Goal: Task Accomplishment & Management: Manage account settings

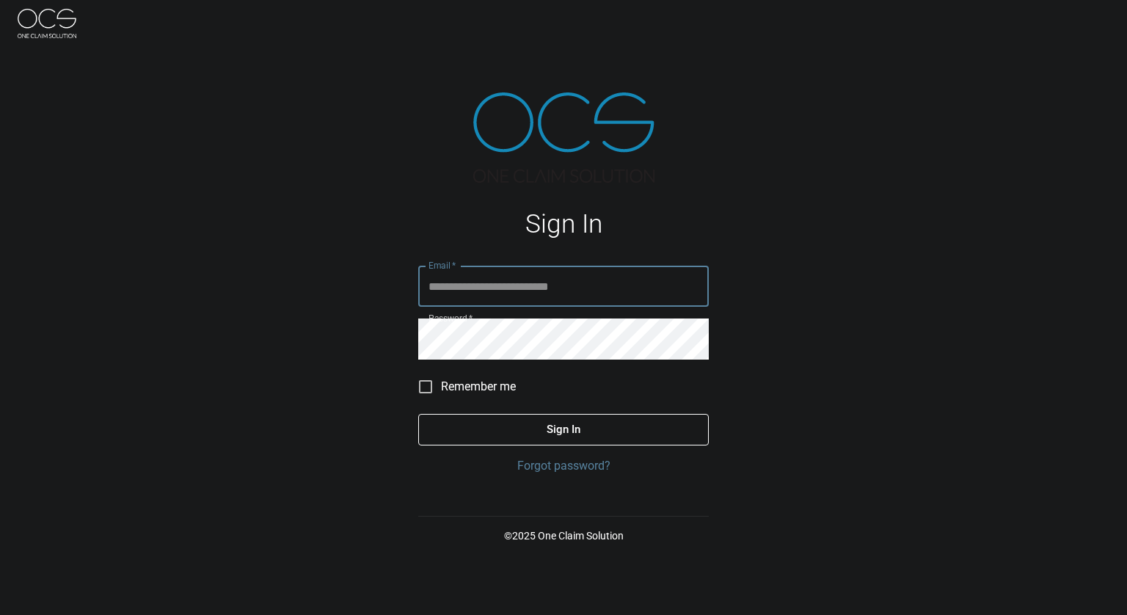
type input "**********"
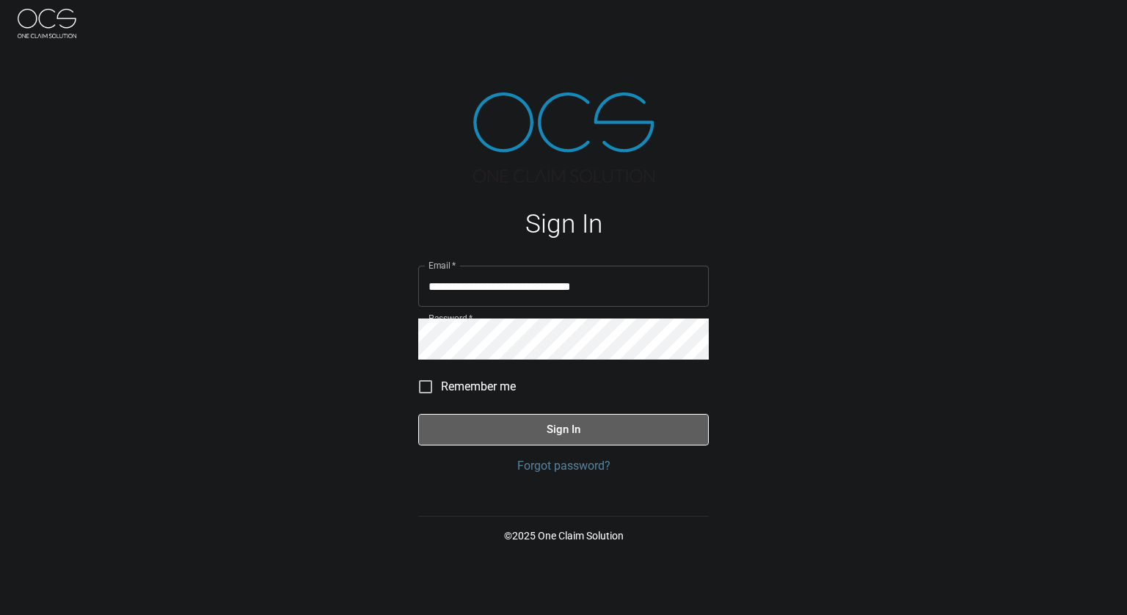
click at [555, 438] on button "Sign In" at bounding box center [563, 429] width 291 height 31
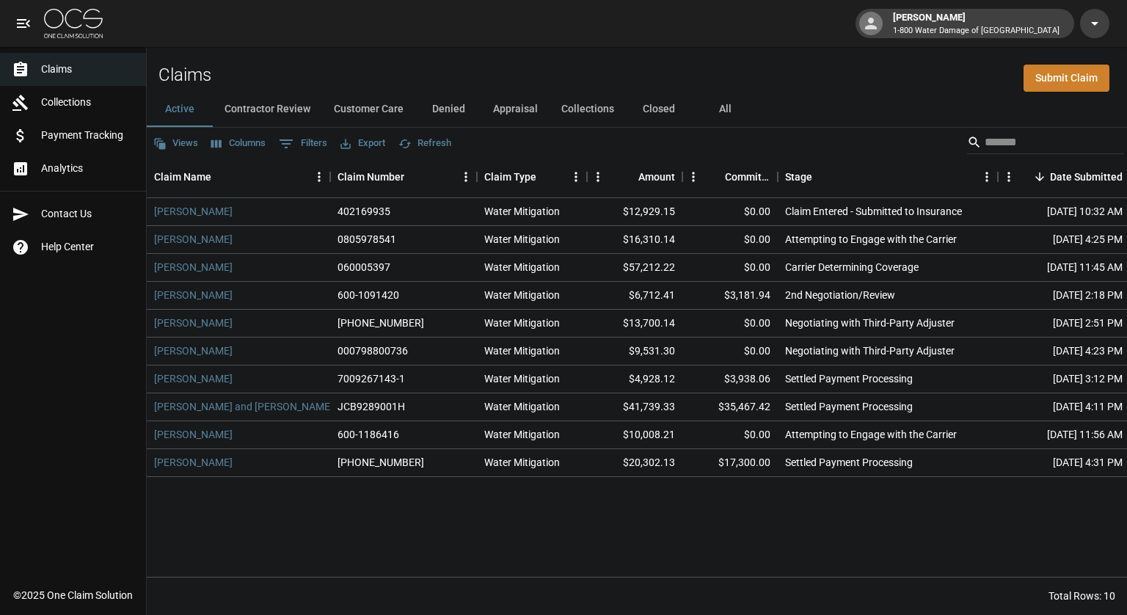
click at [566, 67] on div "Claims Submit Claim" at bounding box center [637, 69] width 980 height 45
click at [753, 76] on div "Claims Submit Claim" at bounding box center [637, 69] width 980 height 45
click at [779, 83] on div "Claims Submit Claim" at bounding box center [637, 69] width 980 height 45
click at [722, 69] on div "Claims Submit Claim" at bounding box center [637, 69] width 980 height 45
click at [264, 107] on button "Contractor Review" at bounding box center [267, 109] width 109 height 35
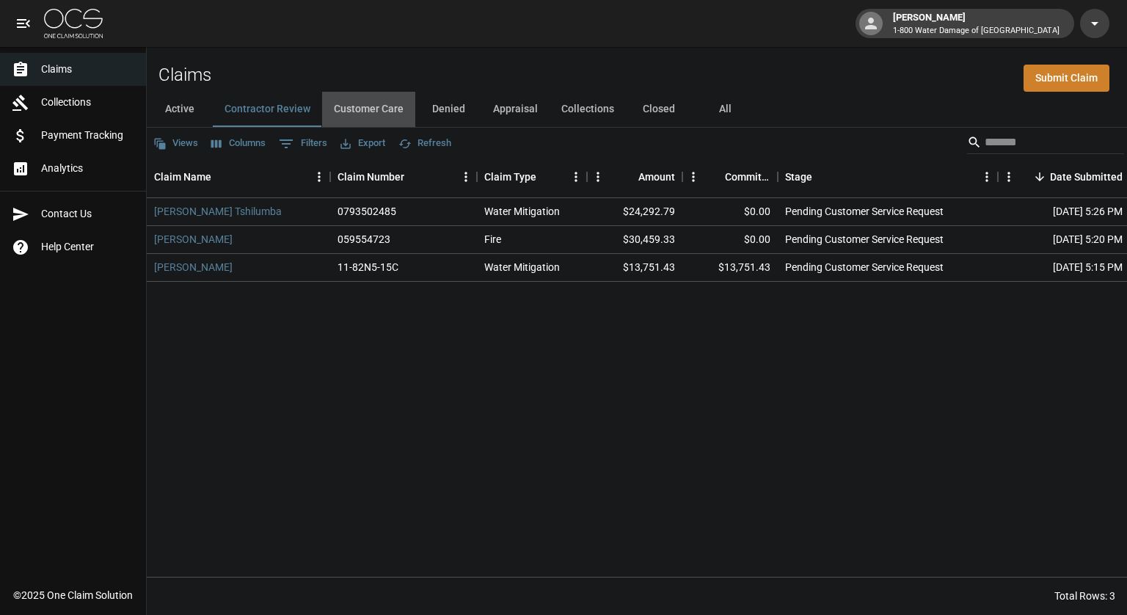
click at [363, 111] on button "Customer Care" at bounding box center [368, 109] width 93 height 35
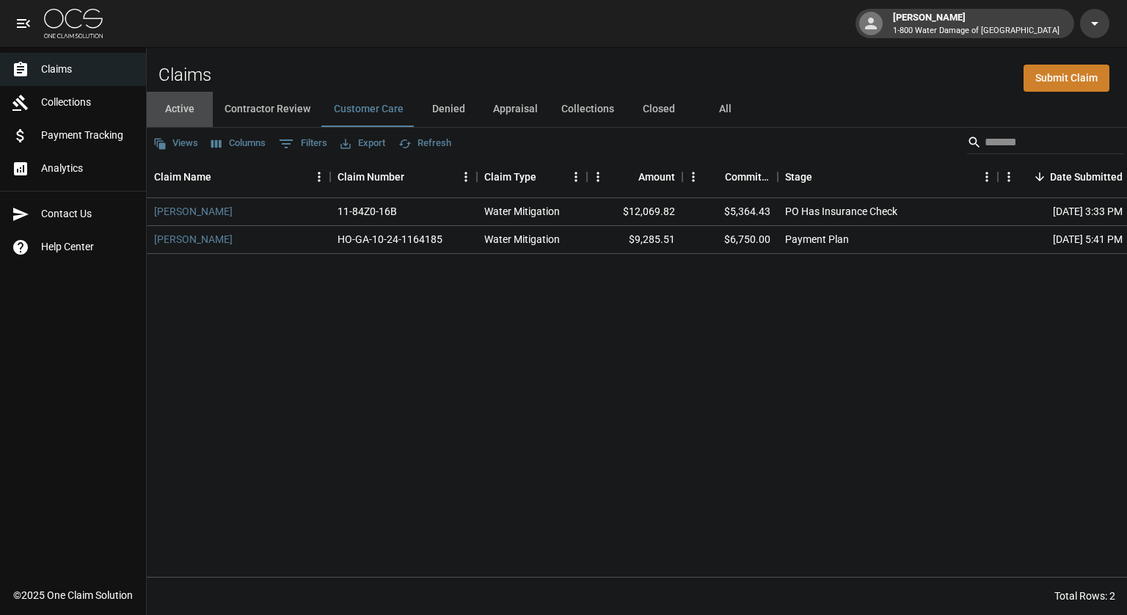
click at [185, 109] on button "Active" at bounding box center [180, 109] width 66 height 35
